Goal: Transaction & Acquisition: Purchase product/service

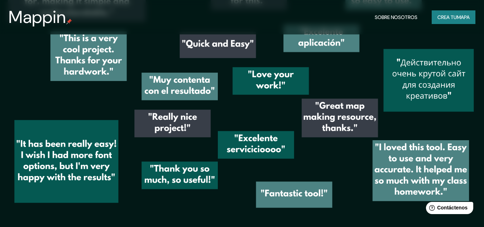
scroll to position [983, 0]
click at [440, 16] on font "Crea tu" at bounding box center [447, 17] width 19 height 6
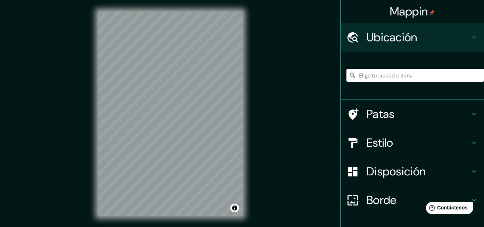
click at [360, 73] on input "Elige tu ciudad o zona" at bounding box center [416, 75] width 138 height 13
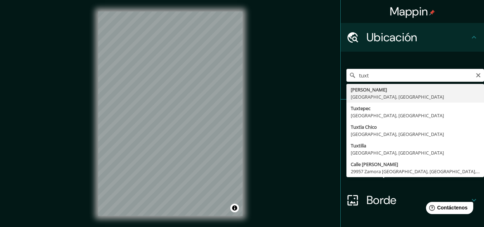
type input "Tuxtla [PERSON_NAME], [GEOGRAPHIC_DATA], [GEOGRAPHIC_DATA]"
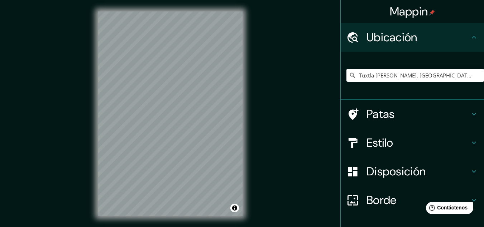
click at [470, 110] on icon at bounding box center [474, 114] width 9 height 9
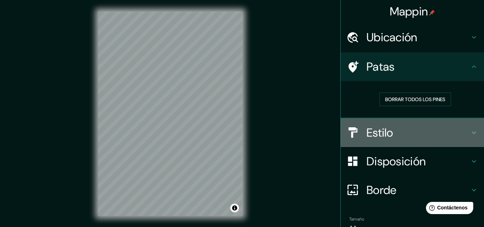
click at [470, 135] on icon at bounding box center [474, 132] width 9 height 9
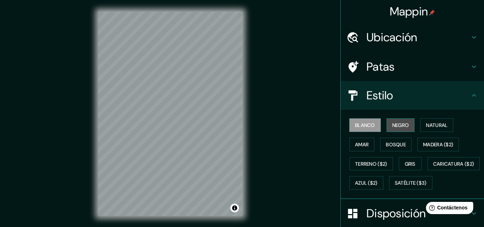
click at [403, 125] on font "Negro" at bounding box center [401, 125] width 17 height 6
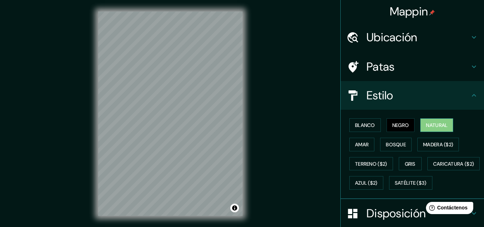
click at [432, 124] on font "Natural" at bounding box center [437, 125] width 22 height 6
click at [350, 146] on button "Amar" at bounding box center [362, 145] width 25 height 14
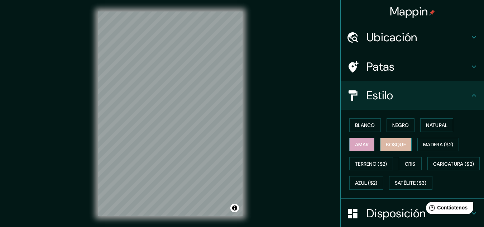
click at [388, 142] on font "Bosque" at bounding box center [396, 144] width 20 height 6
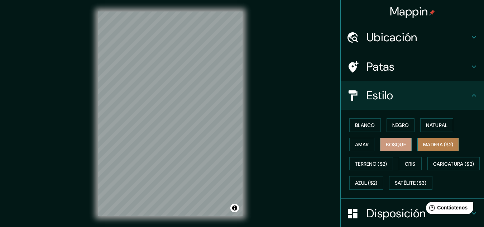
click at [427, 142] on font "Madera ($2)" at bounding box center [438, 144] width 30 height 6
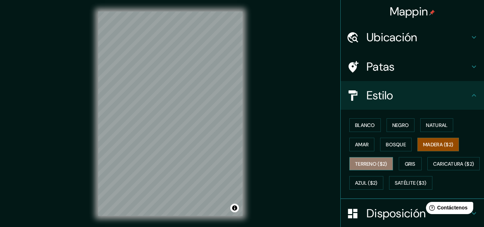
click at [365, 165] on font "Terreno ($2)" at bounding box center [371, 164] width 32 height 6
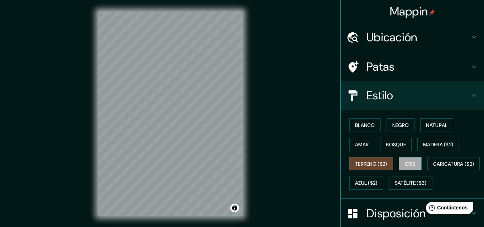
click at [410, 165] on font "Gris" at bounding box center [410, 164] width 11 height 6
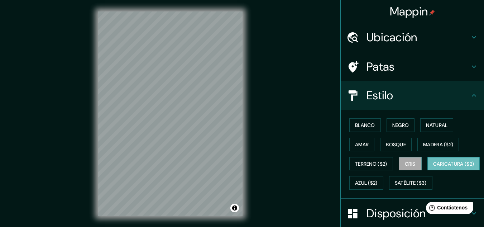
click at [433, 167] on font "Caricatura ($2)" at bounding box center [453, 164] width 41 height 6
click at [378, 185] on font "Azul ($2)" at bounding box center [366, 183] width 23 height 6
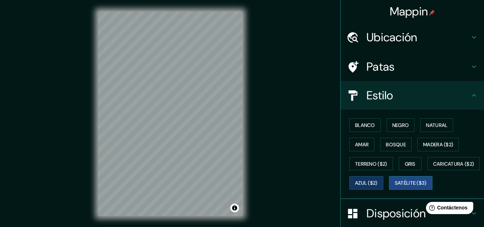
click at [395, 186] on font "Satélite ($3)" at bounding box center [411, 183] width 32 height 6
click at [371, 125] on button "Blanco" at bounding box center [366, 125] width 32 height 14
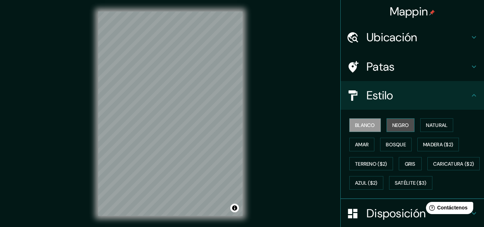
click at [393, 122] on font "Negro" at bounding box center [401, 125] width 17 height 6
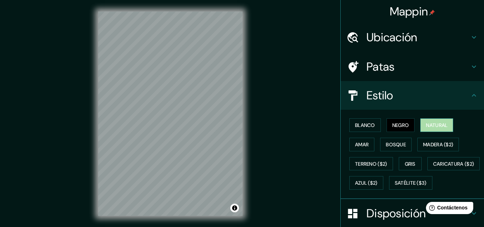
click at [439, 126] on font "Natural" at bounding box center [437, 125] width 22 height 6
click at [368, 142] on button "Amar" at bounding box center [362, 145] width 25 height 14
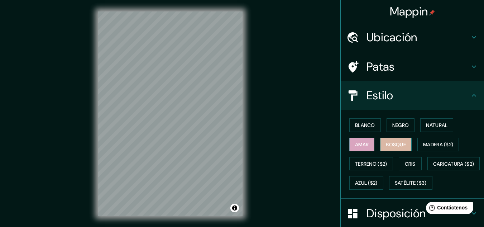
click at [388, 143] on font "Bosque" at bounding box center [396, 144] width 20 height 6
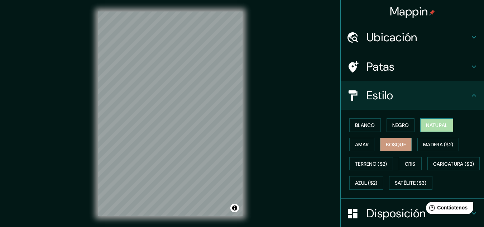
click at [421, 131] on button "Natural" at bounding box center [437, 125] width 33 height 14
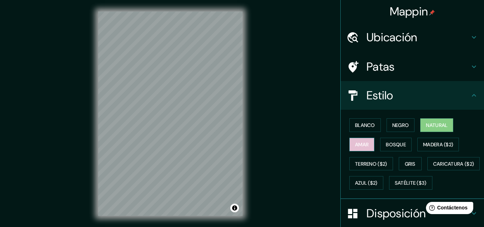
click at [362, 144] on font "Amar" at bounding box center [362, 144] width 14 height 6
click at [410, 37] on font "Ubicación" at bounding box center [392, 37] width 51 height 15
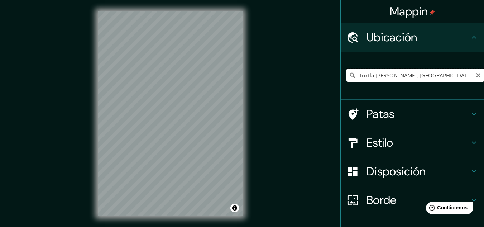
click at [454, 75] on input "Tuxtla [PERSON_NAME], [GEOGRAPHIC_DATA], [GEOGRAPHIC_DATA]" at bounding box center [416, 75] width 138 height 13
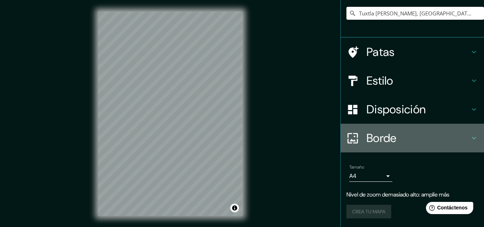
click at [430, 147] on div "Borde" at bounding box center [412, 138] width 143 height 29
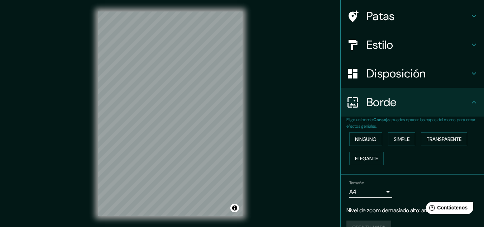
click at [261, 160] on div "Mappin Ubicación [GEOGRAPHIC_DATA][PERSON_NAME], [GEOGRAPHIC_DATA], [GEOGRAPHIC…" at bounding box center [242, 119] width 484 height 239
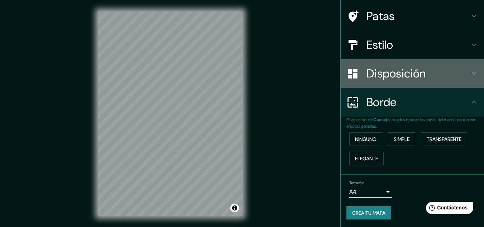
click at [446, 75] on h4 "Disposición" at bounding box center [418, 73] width 103 height 14
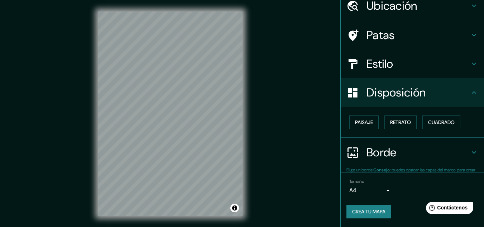
scroll to position [32, 0]
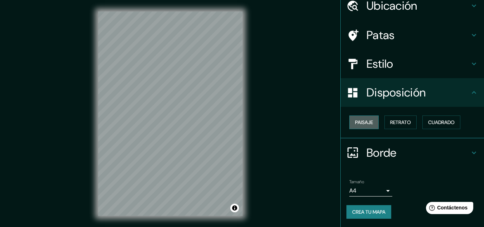
click at [350, 121] on button "Paisaje" at bounding box center [364, 122] width 29 height 14
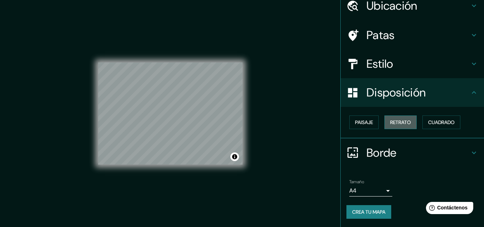
click at [390, 122] on font "Retrato" at bounding box center [400, 122] width 21 height 6
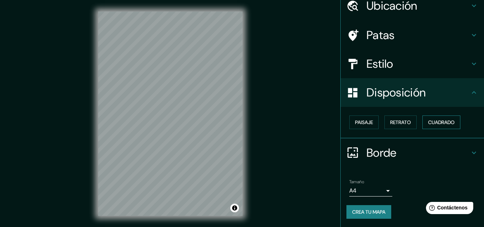
click at [431, 120] on font "Cuadrado" at bounding box center [441, 122] width 27 height 6
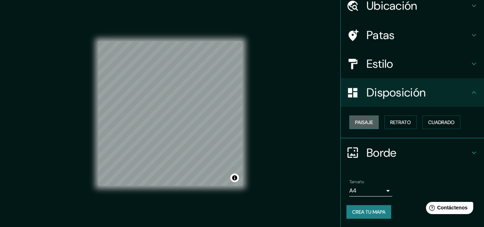
click at [355, 125] on font "Paisaje" at bounding box center [364, 122] width 18 height 6
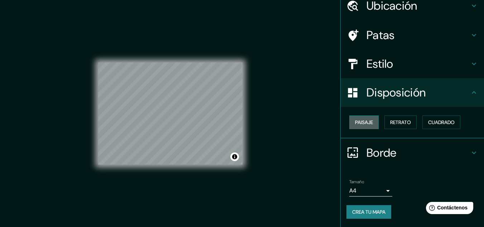
click at [356, 119] on font "Paisaje" at bounding box center [364, 122] width 18 height 6
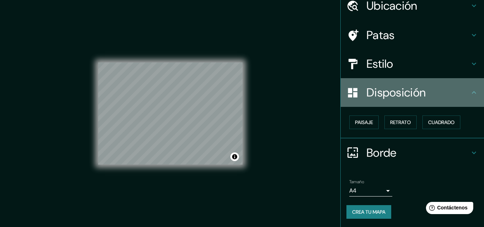
click at [349, 93] on icon at bounding box center [352, 92] width 9 height 9
click at [471, 90] on icon at bounding box center [474, 92] width 9 height 9
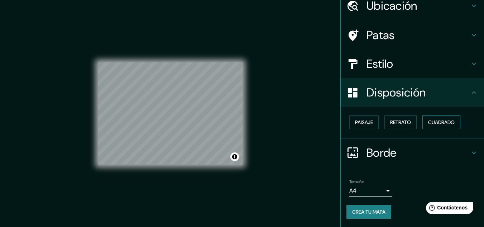
click at [436, 126] on font "Cuadrado" at bounding box center [441, 122] width 27 height 9
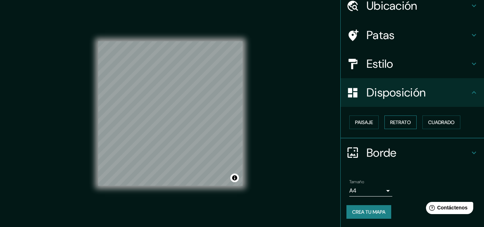
drag, startPoint x: 407, startPoint y: 124, endPoint x: 386, endPoint y: 120, distance: 21.5
click at [404, 123] on font "Retrato" at bounding box center [400, 122] width 21 height 6
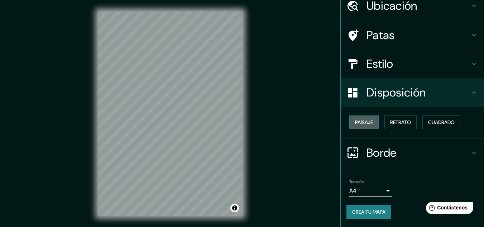
click at [366, 120] on font "Paisaje" at bounding box center [364, 122] width 18 height 6
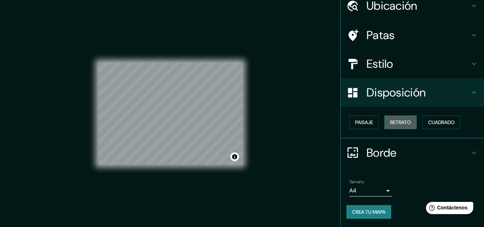
click at [397, 122] on font "Retrato" at bounding box center [400, 122] width 21 height 6
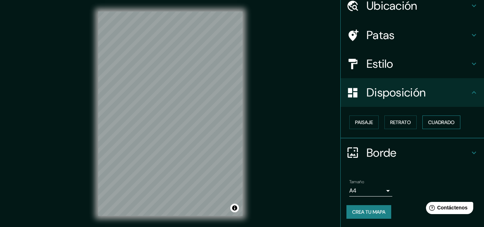
click at [424, 119] on button "Cuadrado" at bounding box center [442, 122] width 38 height 14
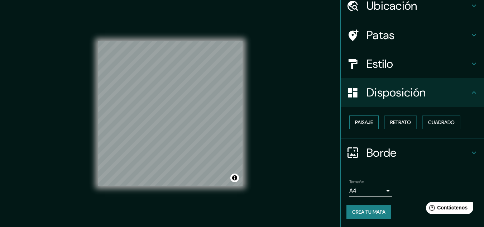
click at [362, 123] on font "Paisaje" at bounding box center [364, 122] width 18 height 6
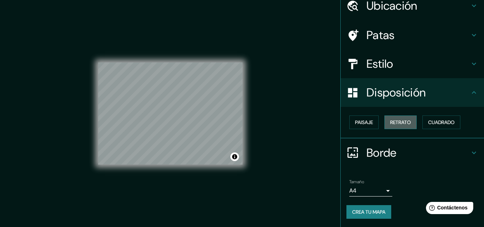
click at [390, 123] on font "Retrato" at bounding box center [400, 122] width 21 height 6
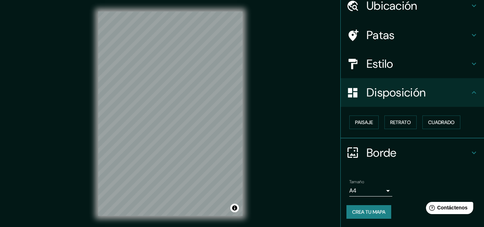
click at [374, 152] on font "Borde" at bounding box center [382, 152] width 30 height 15
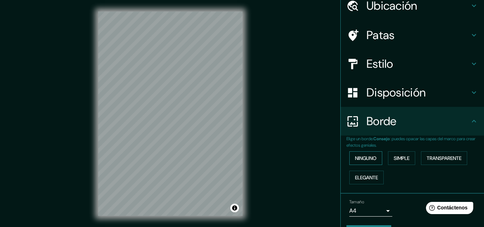
click at [369, 157] on font "Ninguno" at bounding box center [366, 158] width 22 height 6
click at [394, 157] on font "Simple" at bounding box center [402, 158] width 16 height 6
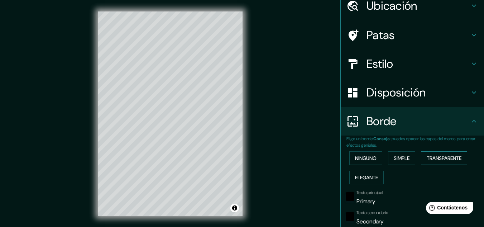
click at [427, 159] on font "Transparente" at bounding box center [444, 158] width 35 height 6
click at [357, 179] on font "Elegante" at bounding box center [366, 177] width 23 height 6
click at [440, 160] on font "Transparente" at bounding box center [444, 158] width 35 height 6
click at [357, 181] on font "Elegante" at bounding box center [366, 177] width 23 height 9
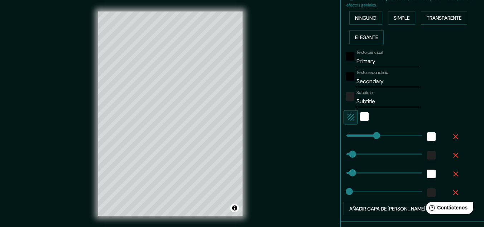
scroll to position [175, 0]
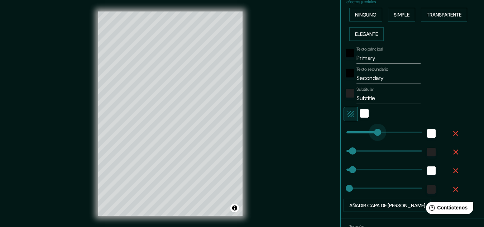
type input "122"
drag, startPoint x: 369, startPoint y: 133, endPoint x: 359, endPoint y: 153, distance: 22.5
type input "32"
type input "16"
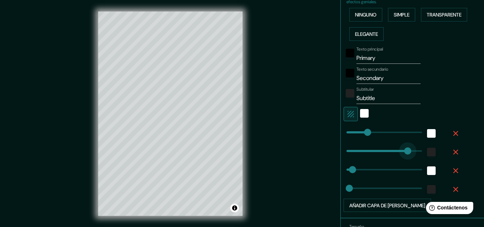
type input "344"
drag, startPoint x: 346, startPoint y: 152, endPoint x: 406, endPoint y: 151, distance: 59.5
type input "32"
type input "16"
type input "113"
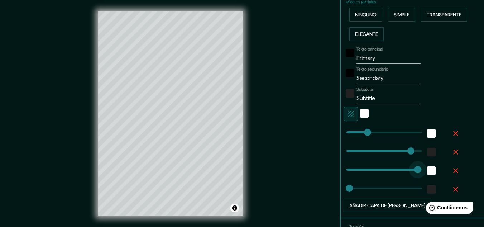
type input "403"
drag, startPoint x: 350, startPoint y: 171, endPoint x: 432, endPoint y: 170, distance: 81.7
type input "16"
type input "113"
type input "403"
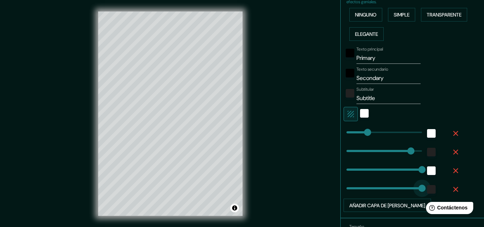
drag, startPoint x: 345, startPoint y: 190, endPoint x: 450, endPoint y: 179, distance: 106.0
type input "113"
type input "105"
drag, startPoint x: 415, startPoint y: 190, endPoint x: 360, endPoint y: 186, distance: 55.0
type input "113"
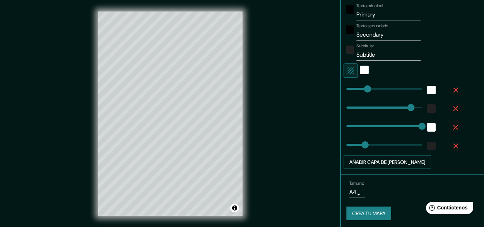
scroll to position [220, 0]
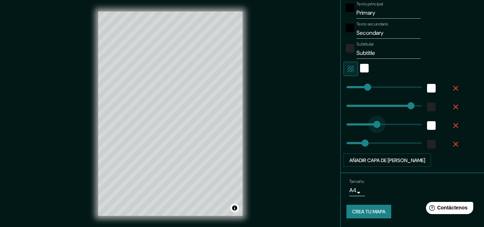
type input "0"
drag, startPoint x: 418, startPoint y: 125, endPoint x: 319, endPoint y: 125, distance: 98.6
type input "113"
type input "0"
drag, startPoint x: 400, startPoint y: 104, endPoint x: 315, endPoint y: 111, distance: 85.7
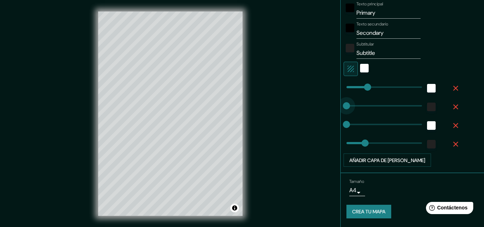
type input "113"
type input "0"
drag, startPoint x: 360, startPoint y: 143, endPoint x: 333, endPoint y: 143, distance: 27.6
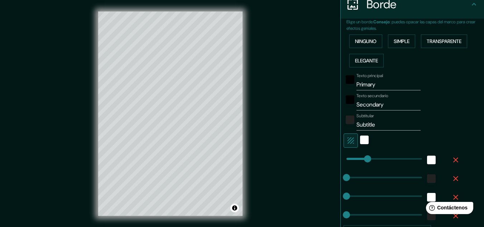
type input "0"
drag, startPoint x: 360, startPoint y: 157, endPoint x: 337, endPoint y: 157, distance: 23.3
click at [363, 124] on input "Subtitle" at bounding box center [389, 124] width 64 height 11
click at [370, 124] on input "Subtitle" at bounding box center [389, 124] width 64 height 11
click at [372, 83] on input "Primary" at bounding box center [389, 84] width 64 height 11
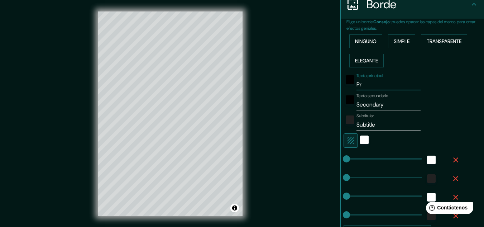
type input "P"
type input "Microlocaliza"
drag, startPoint x: 388, startPoint y: 84, endPoint x: 329, endPoint y: 93, distance: 59.9
click at [346, 82] on div "Texto principal Microlocaliza" at bounding box center [403, 81] width 118 height 17
click at [367, 104] on input "Secondary" at bounding box center [389, 104] width 64 height 11
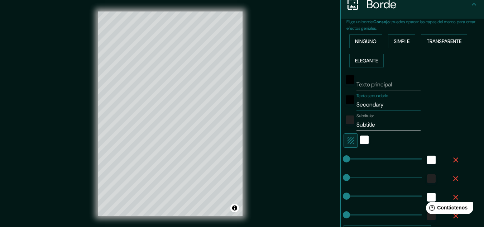
click at [367, 104] on input "Secondary" at bounding box center [389, 104] width 64 height 11
click at [375, 83] on input "Texto principal" at bounding box center [389, 84] width 64 height 11
type input "UBICACIÓN"
click at [369, 108] on input "Secondary" at bounding box center [389, 104] width 64 height 11
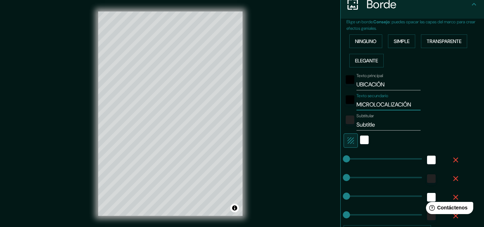
type input "MICROLOCALIZACIÓN"
click at [390, 120] on input "Subtitle" at bounding box center [389, 124] width 64 height 11
drag, startPoint x: 377, startPoint y: 123, endPoint x: 351, endPoint y: 124, distance: 25.8
click at [357, 124] on input "Subtitle" at bounding box center [389, 124] width 64 height 11
type input "LAS ARBOLEDAS"
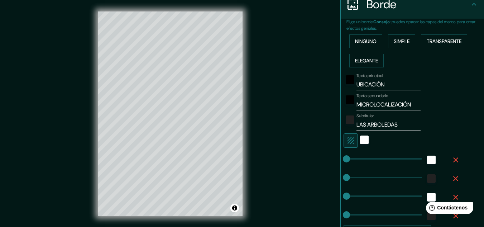
click at [444, 119] on div "Subtitular LAS ARBOLEDAS" at bounding box center [403, 121] width 118 height 17
type input "67"
drag, startPoint x: 346, startPoint y: 154, endPoint x: 354, endPoint y: 154, distance: 8.6
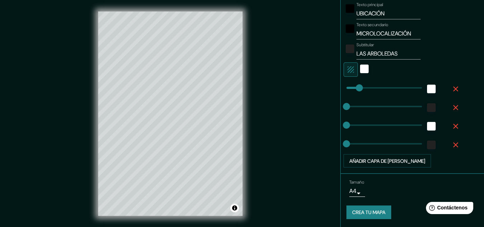
scroll to position [220, 0]
click at [363, 208] on font "Crea tu mapa" at bounding box center [368, 211] width 33 height 9
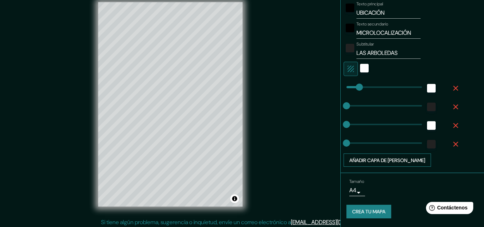
scroll to position [12, 0]
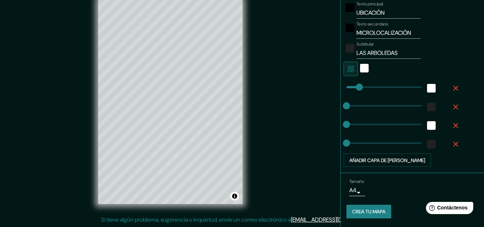
click at [379, 211] on font "Crea tu mapa" at bounding box center [368, 212] width 33 height 6
click at [360, 69] on div "blanco" at bounding box center [364, 68] width 9 height 9
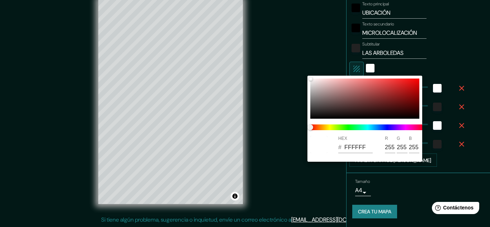
click at [288, 75] on div at bounding box center [245, 113] width 490 height 227
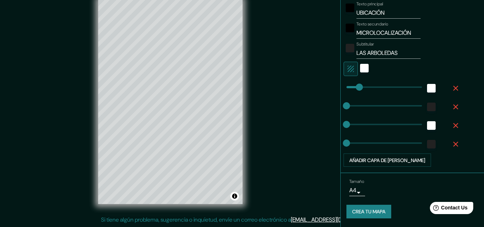
scroll to position [218, 0]
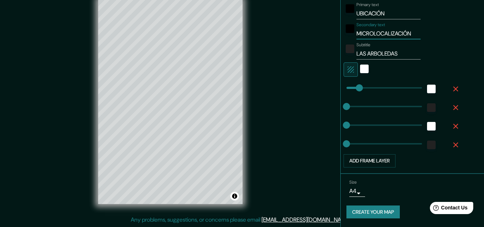
click at [358, 33] on input "MICROLOCALIZACIÓN" at bounding box center [389, 33] width 64 height 11
type input "MACROLOCALIZACIÓN"
click at [262, 119] on div "Mappin Location [GEOGRAPHIC_DATA][PERSON_NAME], [GEOGRAPHIC_DATA], [GEOGRAPHIC_…" at bounding box center [242, 107] width 484 height 239
click at [308, 177] on div "Mappin Location [GEOGRAPHIC_DATA][PERSON_NAME], [GEOGRAPHIC_DATA], [GEOGRAPHIC_…" at bounding box center [242, 107] width 484 height 239
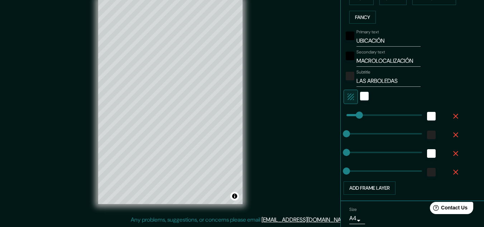
scroll to position [111, 0]
